Goal: Task Accomplishment & Management: Complete application form

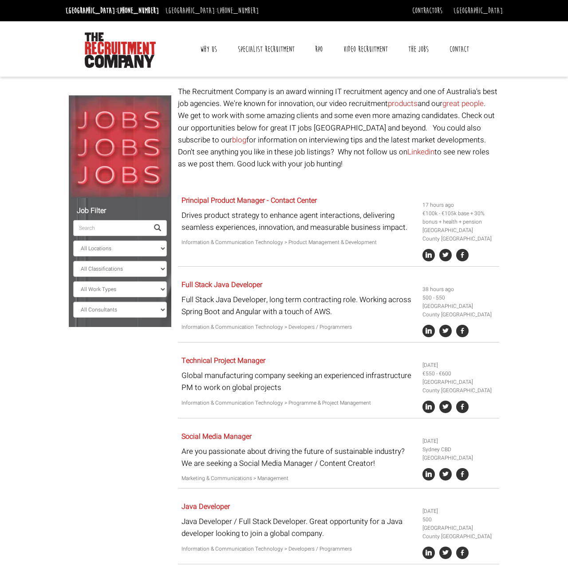
click at [101, 230] on input "search" at bounding box center [110, 228] width 75 height 16
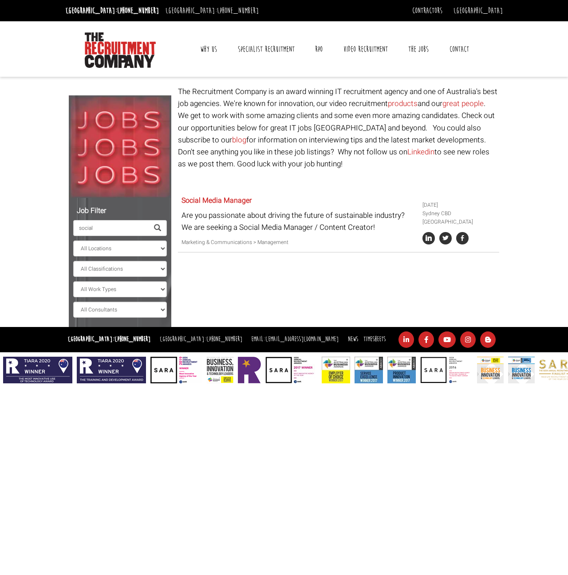
type input "social"
click at [401, 225] on p "Are you passionate about driving the future of sustainable industry? We are see…" at bounding box center [298, 221] width 234 height 24
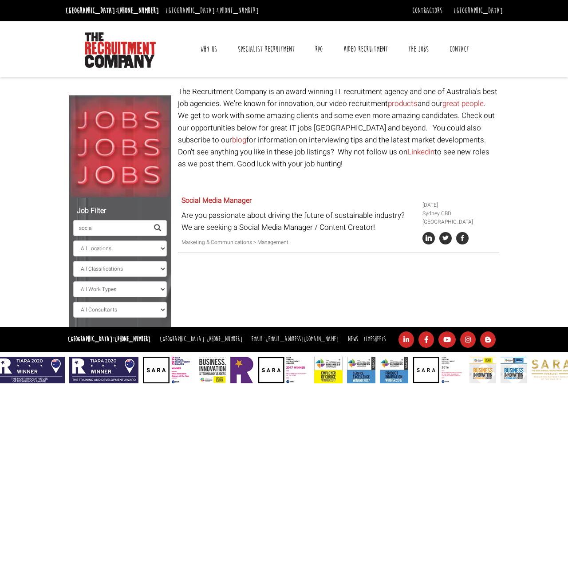
click at [353, 230] on p "Are you passionate about driving the future of sustainable industry? We are see…" at bounding box center [298, 221] width 234 height 24
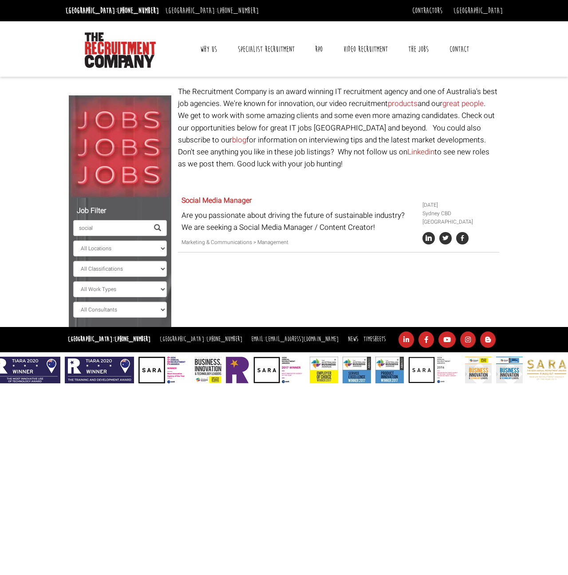
drag, startPoint x: 332, startPoint y: 223, endPoint x: 308, endPoint y: 229, distance: 24.7
click at [330, 225] on p "Are you passionate about driving the future of sustainable industry? We are see…" at bounding box center [298, 221] width 234 height 24
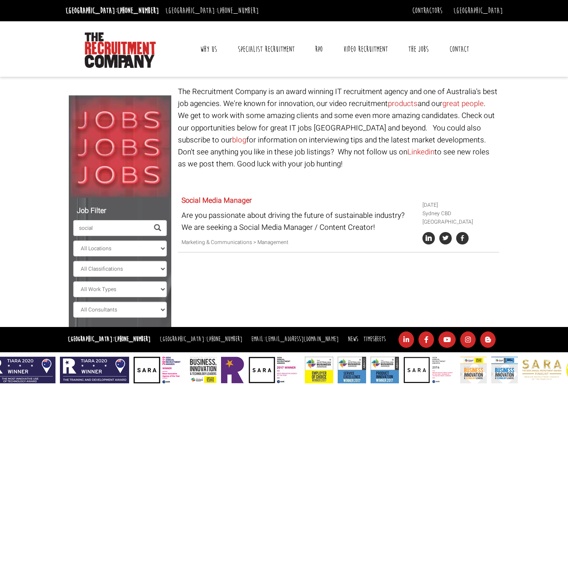
drag, startPoint x: 343, startPoint y: 209, endPoint x: 436, endPoint y: 209, distance: 92.3
click at [344, 209] on p "Are you passionate about driving the future of sustainable industry? We are see…" at bounding box center [298, 221] width 234 height 24
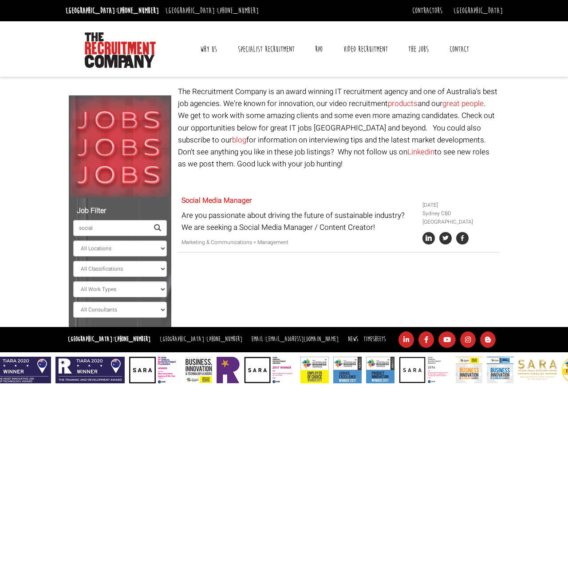
drag, startPoint x: 447, startPoint y: 210, endPoint x: 395, endPoint y: 212, distance: 52.4
click at [445, 211] on li "Sydney CBD [GEOGRAPHIC_DATA]" at bounding box center [459, 217] width 74 height 17
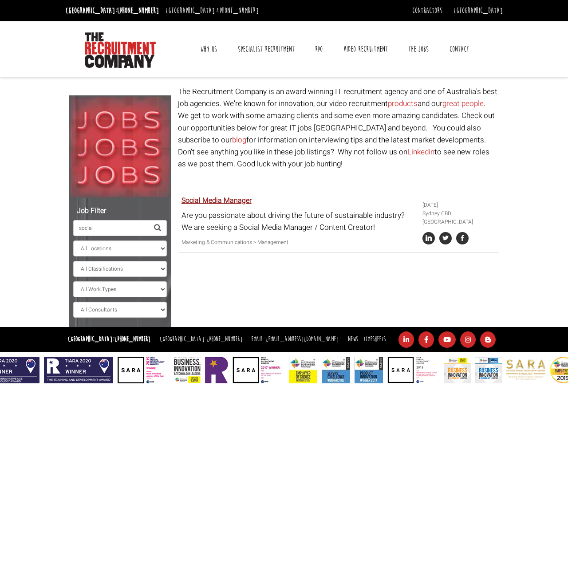
click at [215, 204] on link "Social Media Manager" at bounding box center [216, 200] width 70 height 11
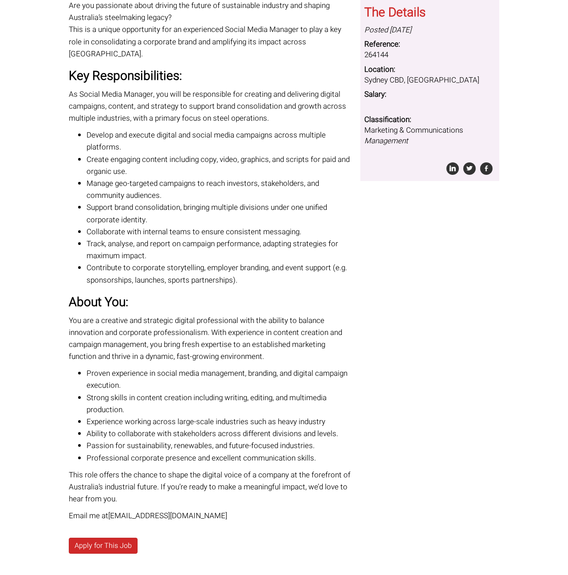
scroll to position [117, 0]
drag, startPoint x: 232, startPoint y: 266, endPoint x: 170, endPoint y: 268, distance: 61.3
click at [169, 269] on li "Contribute to corporate storytelling, employer branding, and event support (e.g…" at bounding box center [220, 273] width 267 height 24
copy li "sports partnerships"
click at [238, 391] on li "Strong skills in content creation including writing, editing, and multimedia pr…" at bounding box center [220, 403] width 267 height 24
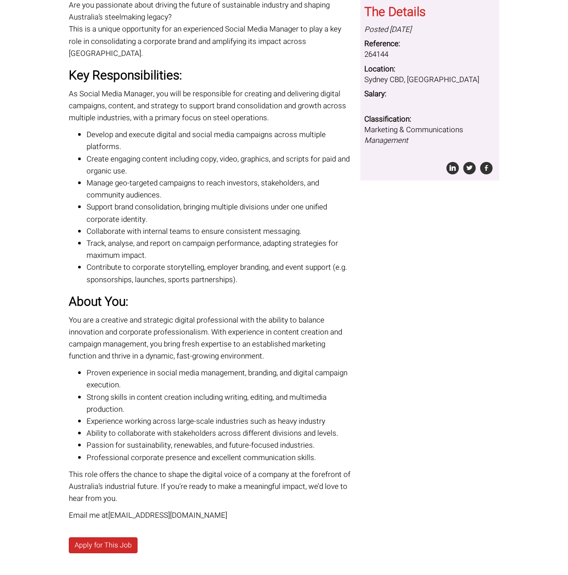
click at [291, 263] on li "Contribute to corporate storytelling, employer branding, and event support (e.g…" at bounding box center [220, 273] width 267 height 24
